Goal: Entertainment & Leisure: Consume media (video, audio)

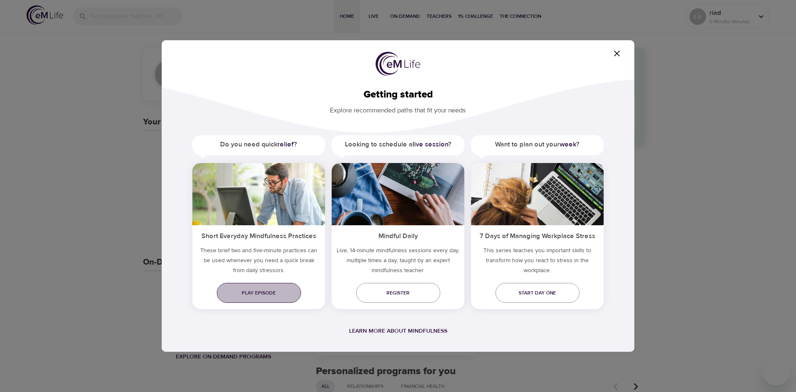
click at [272, 293] on span "Play episode" at bounding box center [258, 292] width 71 height 9
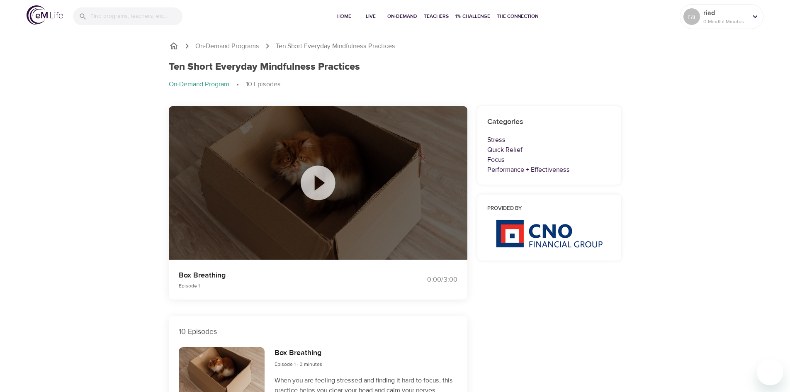
click at [320, 179] on icon at bounding box center [317, 182] width 41 height 41
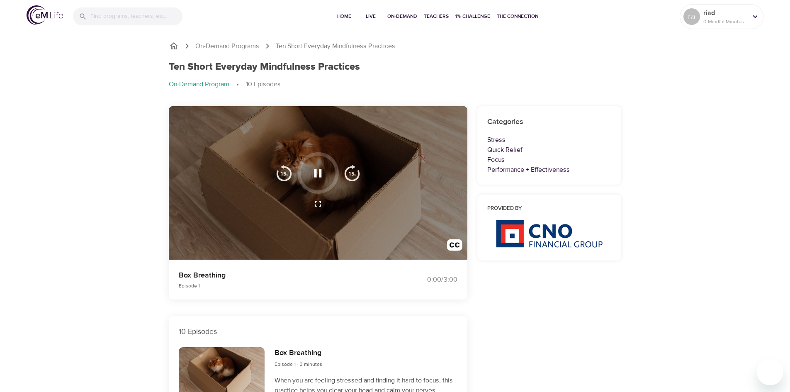
click at [348, 171] on img "button" at bounding box center [352, 173] width 17 height 17
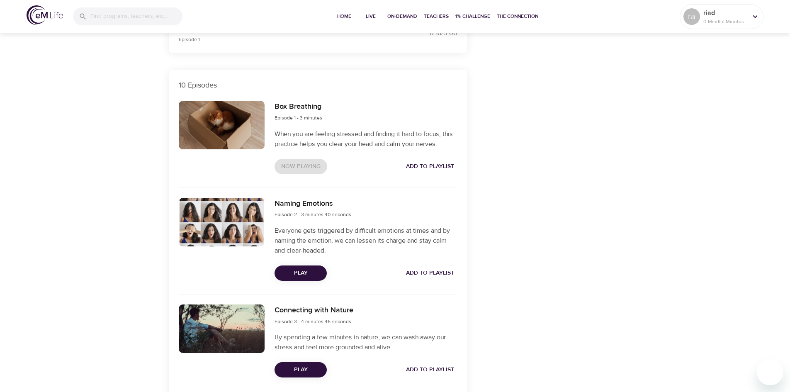
scroll to position [290, 0]
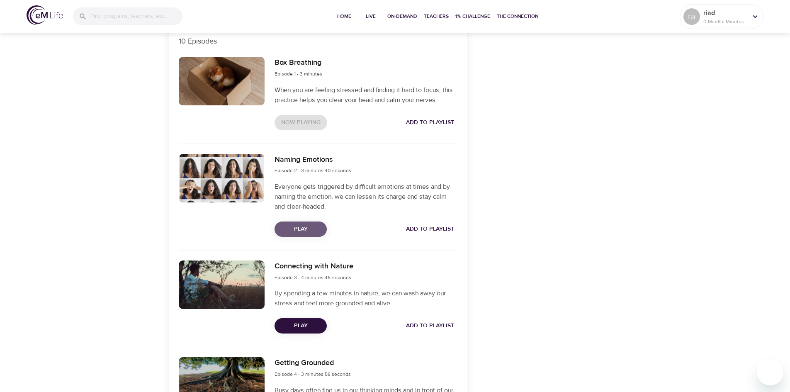
click at [314, 226] on span "Play" at bounding box center [300, 229] width 39 height 10
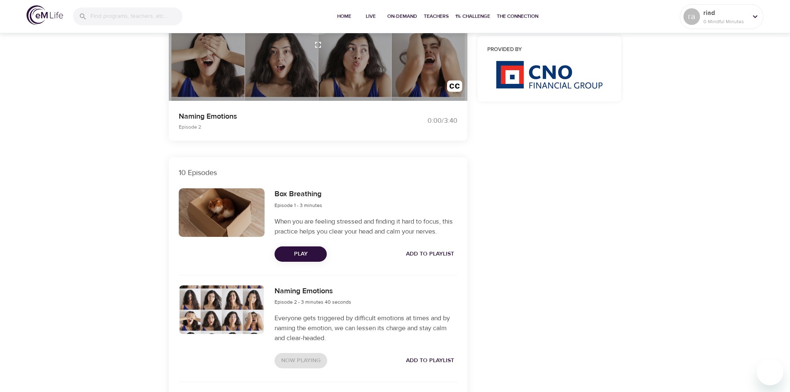
scroll to position [166, 0]
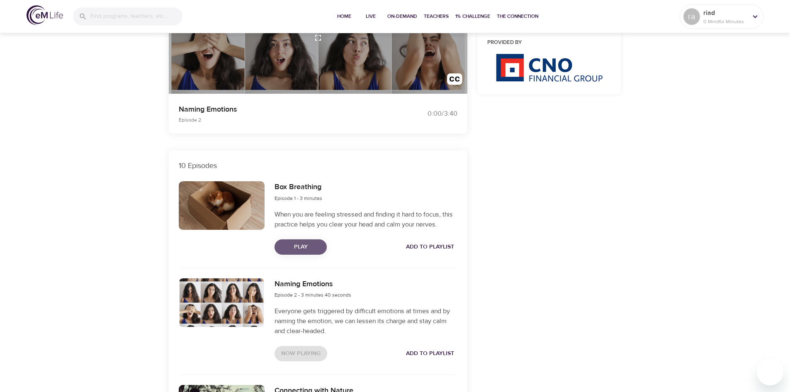
click at [305, 244] on span "Play" at bounding box center [300, 247] width 39 height 10
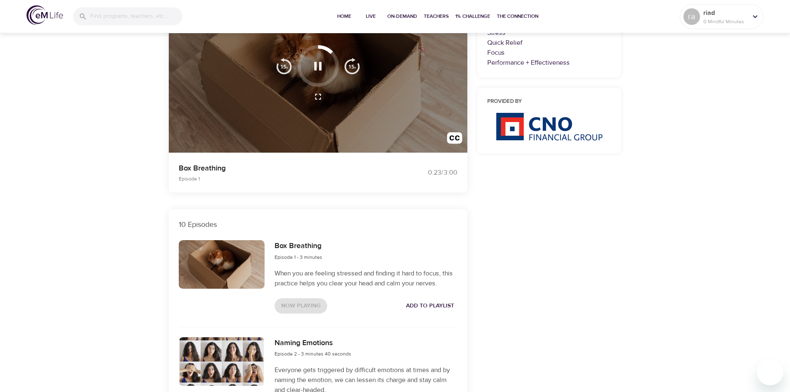
scroll to position [0, 0]
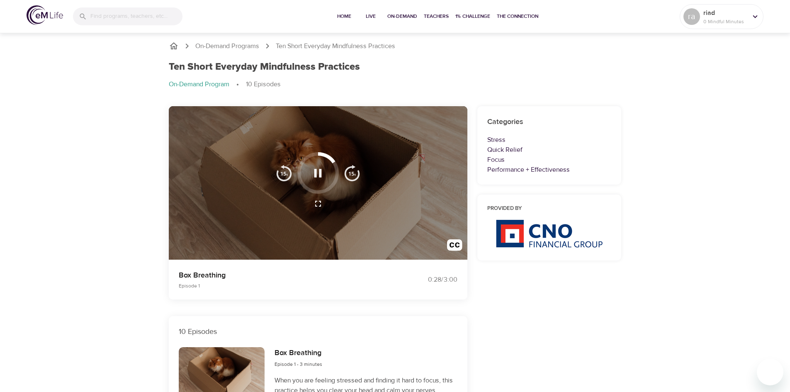
click at [313, 191] on div at bounding box center [317, 172] width 41 height 41
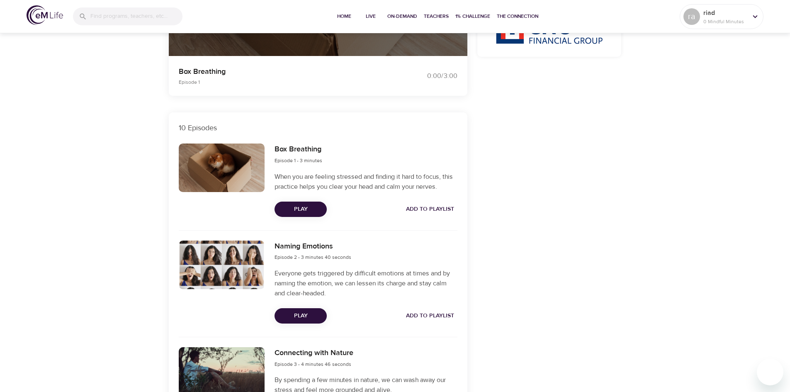
scroll to position [207, 0]
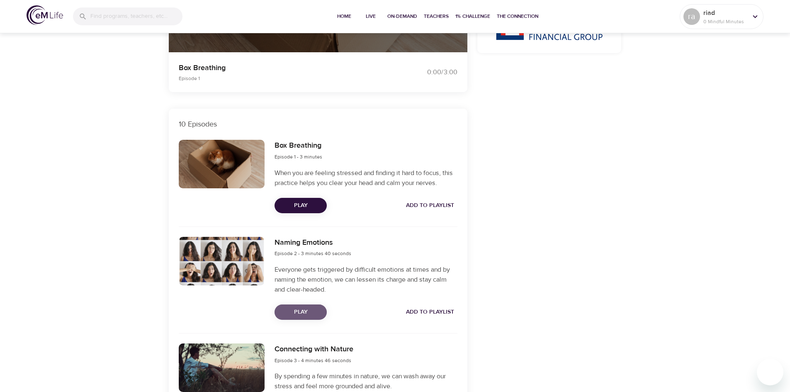
click at [303, 305] on button "Play" at bounding box center [300, 311] width 52 height 15
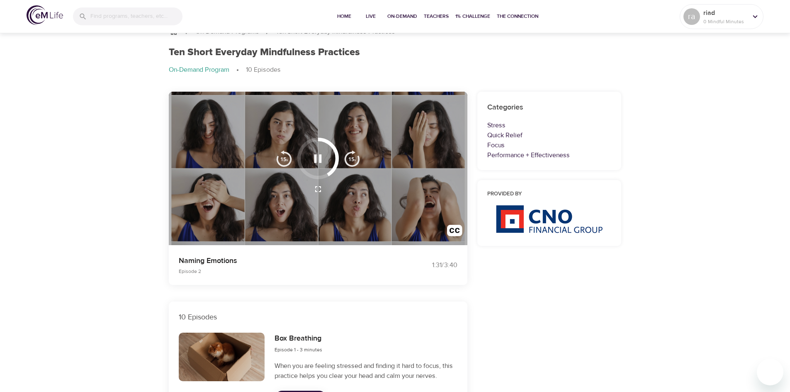
scroll to position [0, 0]
